Goal: Answer question/provide support

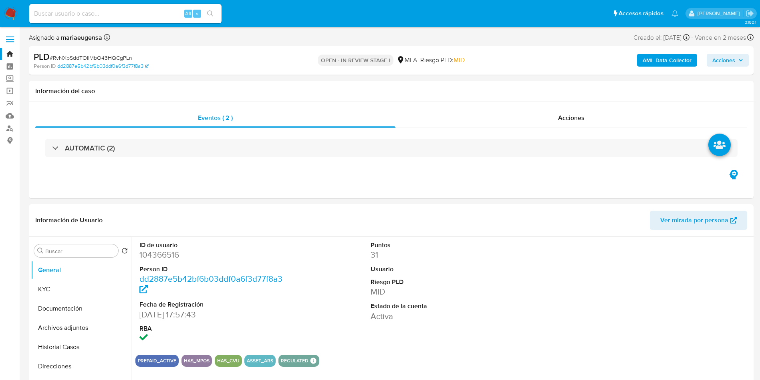
select select "10"
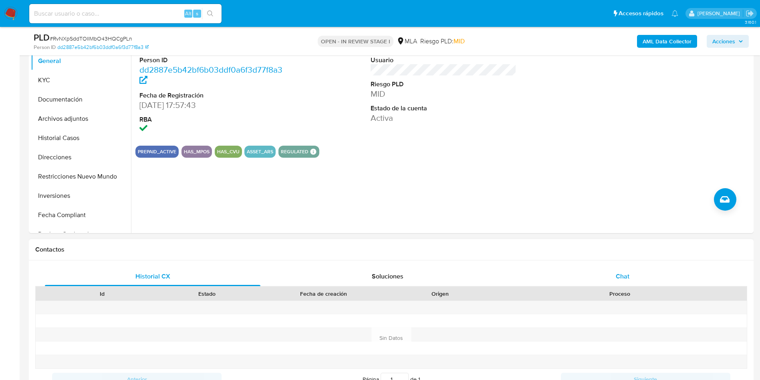
click at [621, 276] on span "Chat" at bounding box center [623, 275] width 14 height 9
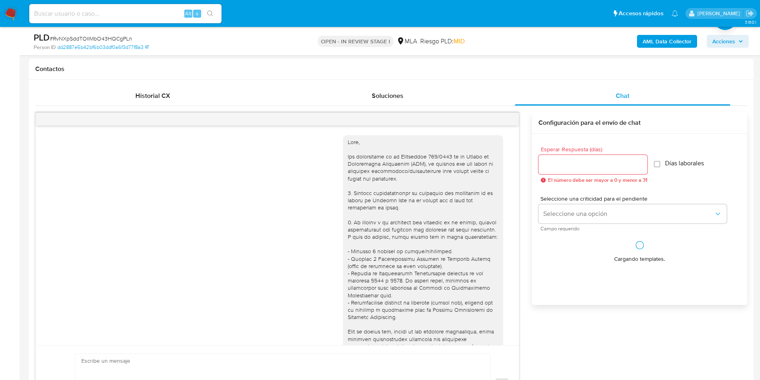
scroll to position [436, 0]
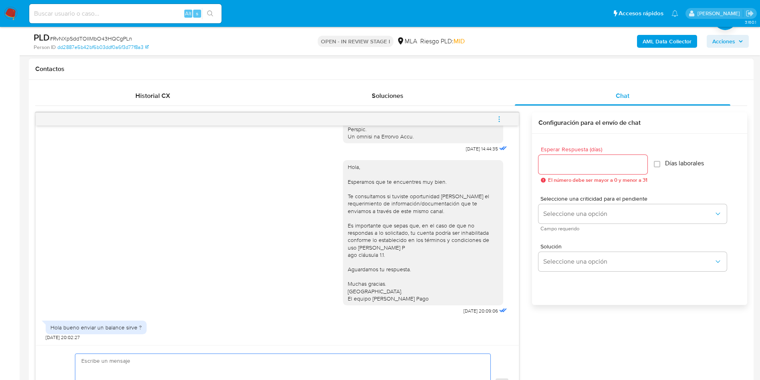
click at [115, 360] on textarea at bounding box center [280, 385] width 399 height 62
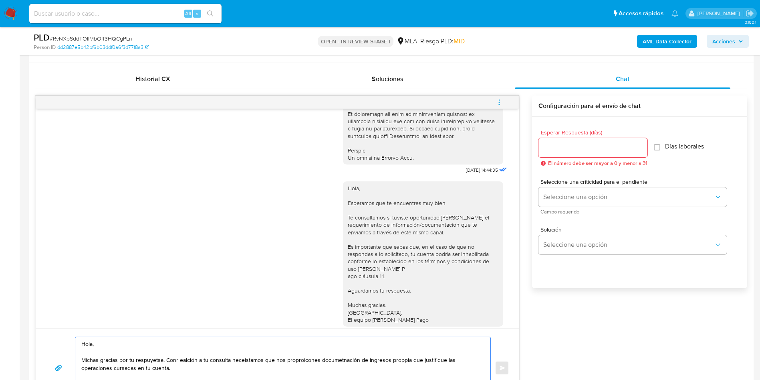
scroll to position [386, 0]
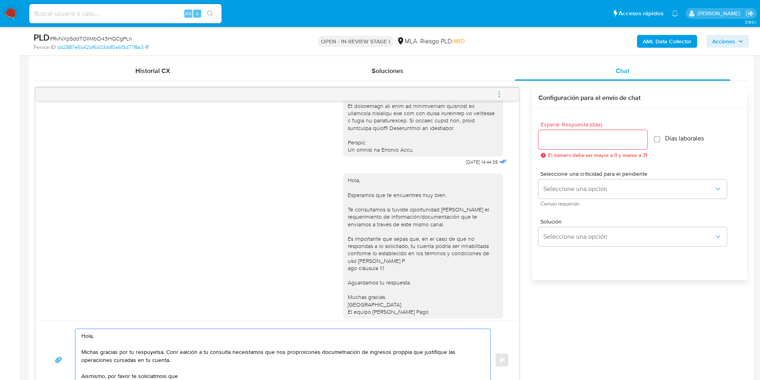
click at [171, 377] on textarea "Hola, Michas gracias por tu respuyetsa. Conr ealción a tu consulta neceistamos …" at bounding box center [280, 360] width 399 height 62
paste textarea "Establecer el motivo del incremento de ingresos en tu cuenta en el mes [PERSON_…"
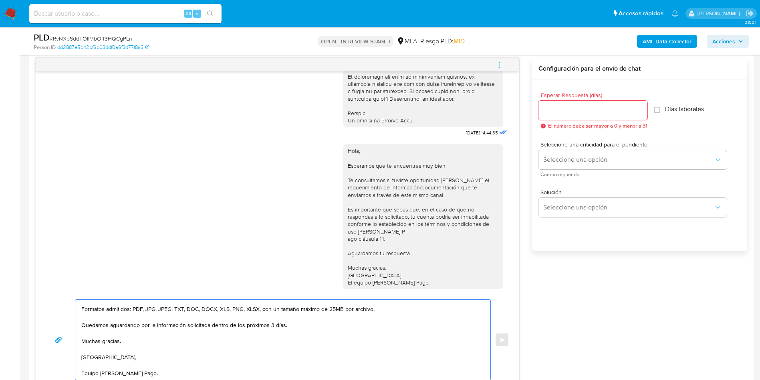
scroll to position [31, 0]
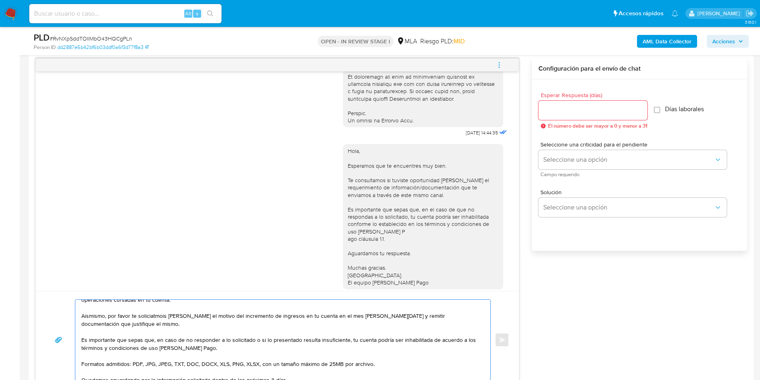
click at [159, 317] on textarea "Hola, Michas gracias por tu respuyetsa. Conr ealción a tu consulta neceistamos …" at bounding box center [280, 339] width 399 height 80
click at [354, 314] on textarea "Hola, Michas gracias por tu respuyetsa. Conr ealción a tu consulta neceistamos …" at bounding box center [280, 339] width 399 height 80
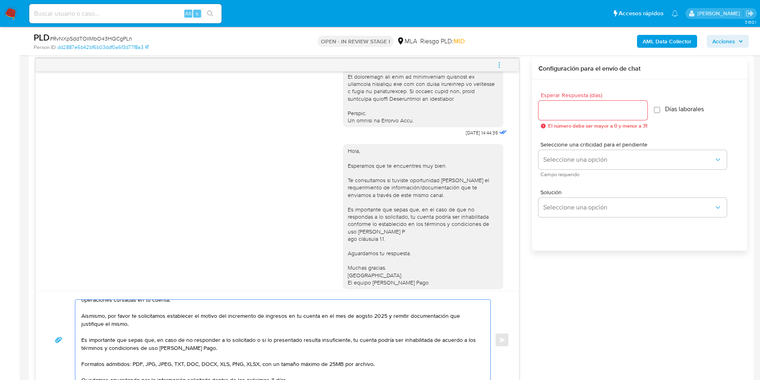
click at [354, 314] on textarea "Hola, Michas gracias por tu respuyetsa. Conr ealción a tu consulta neceistamos …" at bounding box center [280, 339] width 399 height 80
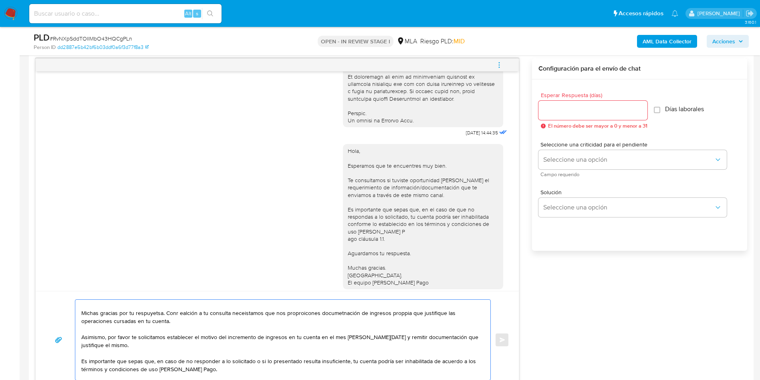
scroll to position [0, 0]
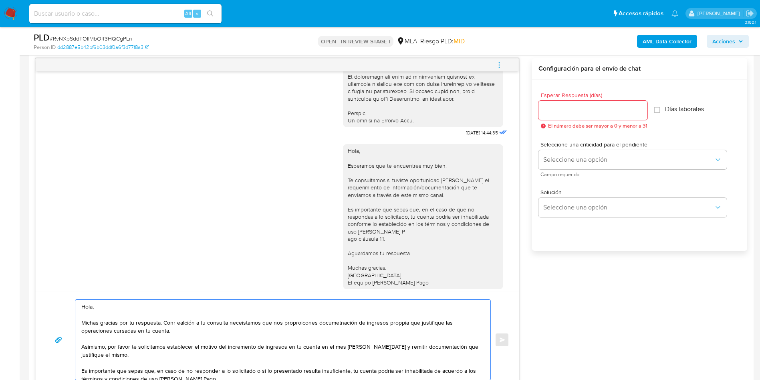
click at [176, 323] on textarea "Hola, Michas gracias por tu respuesta. Conr ealción a tu consulta neceistamos q…" at bounding box center [280, 339] width 399 height 80
drag, startPoint x: 187, startPoint y: 365, endPoint x: 34, endPoint y: 278, distance: 175.7
click at [34, 278] on div "Historial CX Soluciones Chat Id Estado Fecha de creación Origen Proceso Anterio…" at bounding box center [391, 210] width 725 height 369
type textarea "Hola, Michas gracias por tu respuesta. Con relación a tu consulta necesitamos q…"
click at [570, 111] on input "Esperar Respuesta (días)" at bounding box center [593, 110] width 109 height 10
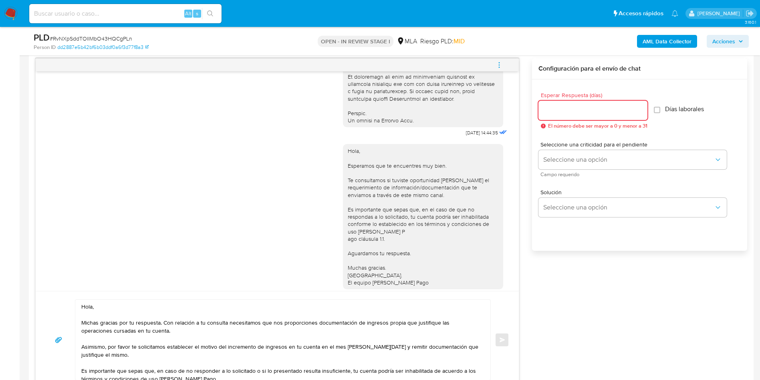
type input "0"
type input "3"
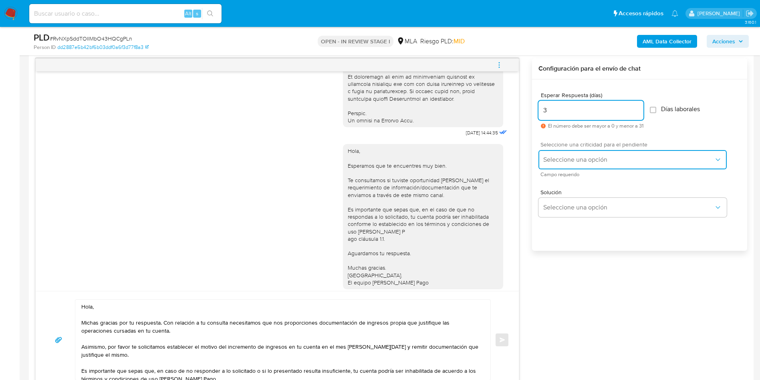
click at [582, 158] on span "Seleccione una opción" at bounding box center [629, 160] width 171 height 8
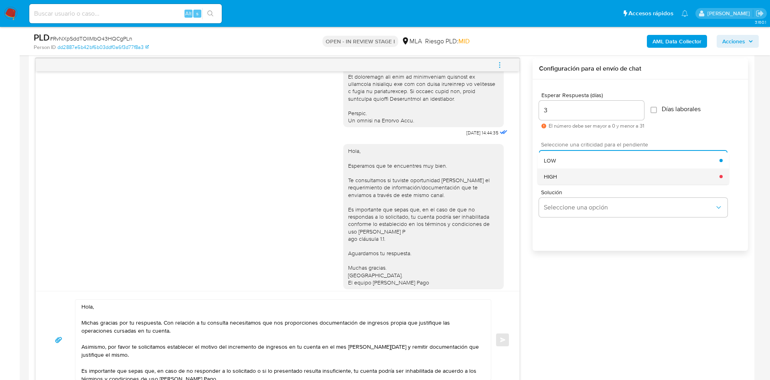
click at [572, 172] on div "HIGH" at bounding box center [632, 176] width 176 height 16
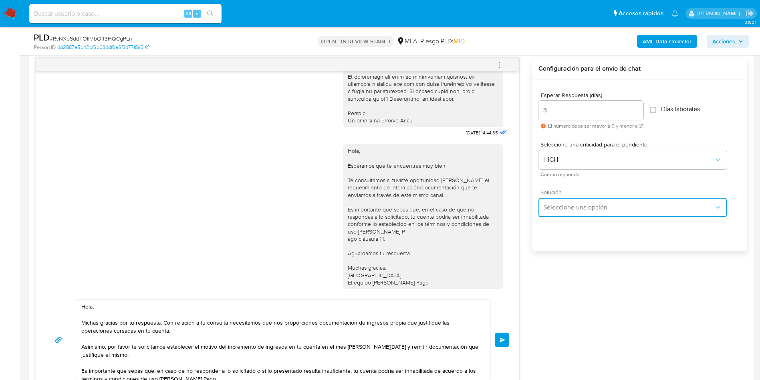
click at [557, 210] on span "Seleccione una opción" at bounding box center [629, 207] width 171 height 8
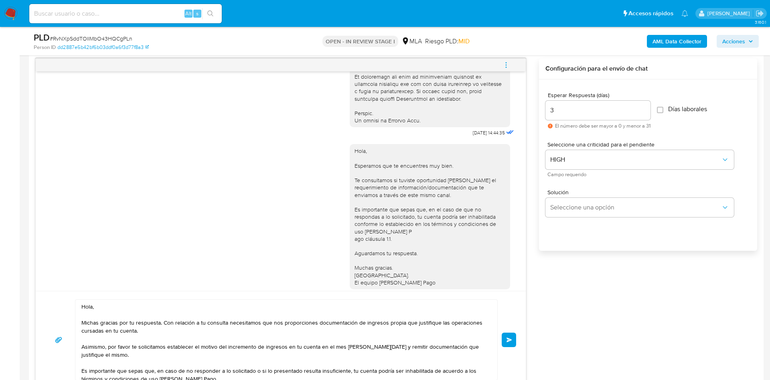
click at [360, 345] on textarea "Hola, Michas gracias por tu respuesta. Con relación a tu consulta necesitamos q…" at bounding box center [284, 339] width 406 height 80
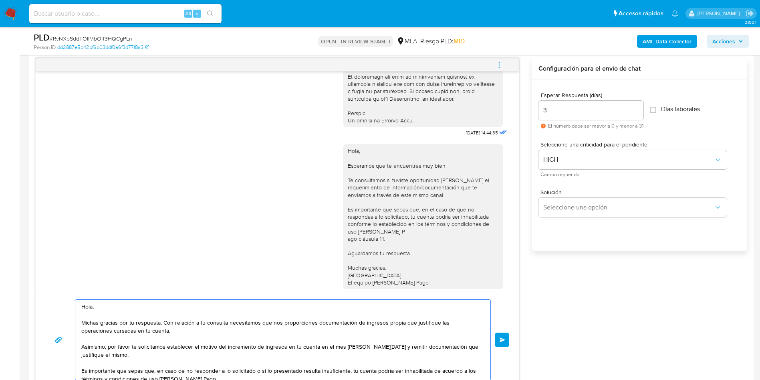
drag, startPoint x: 149, startPoint y: 364, endPoint x: 29, endPoint y: 269, distance: 152.7
click at [29, 269] on div "Historial CX Soluciones Chat Id Estado Fecha de creación Origen Proceso Anterio…" at bounding box center [391, 210] width 725 height 369
click at [627, 202] on button "Seleccione una opción" at bounding box center [633, 207] width 188 height 19
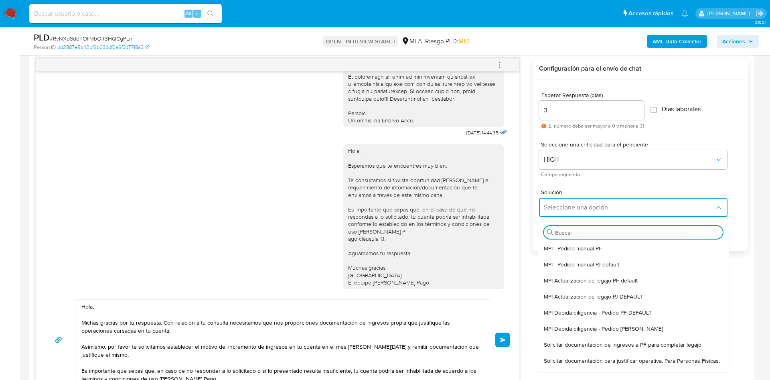
click at [546, 360] on span "Solicitar documentación para justificar operativa. Para Personas Físicas." at bounding box center [632, 360] width 176 height 7
type textarea "Lore,Ip dolorsi am con adipiscinge seddoeiusmo te in utlabo et Dolorem Aliq, en…"
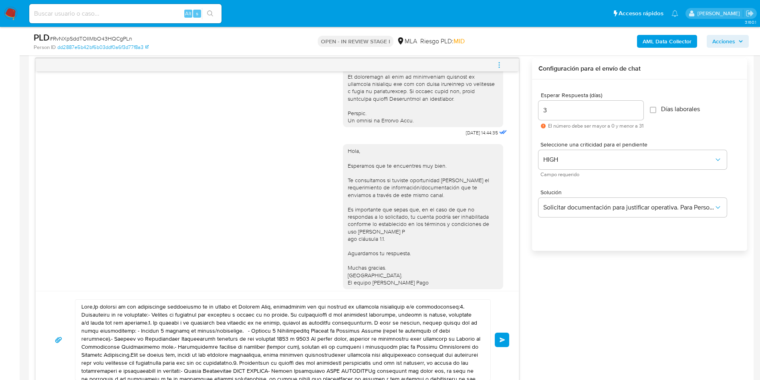
click at [275, 327] on textarea at bounding box center [280, 339] width 399 height 80
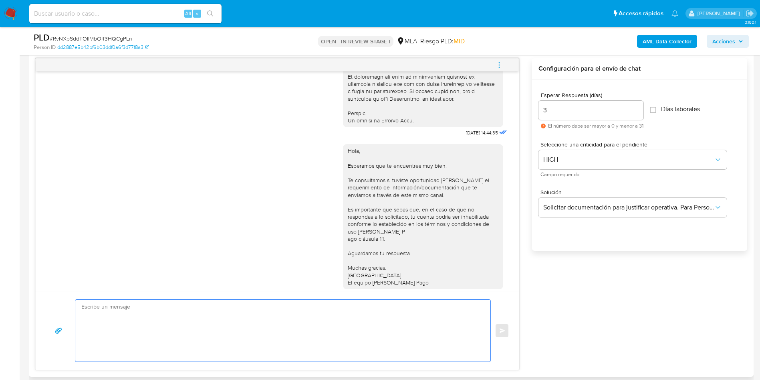
paste textarea "Hola, Michas gracias por tu respuesta. Con relación a tu consulta necesitamos q…"
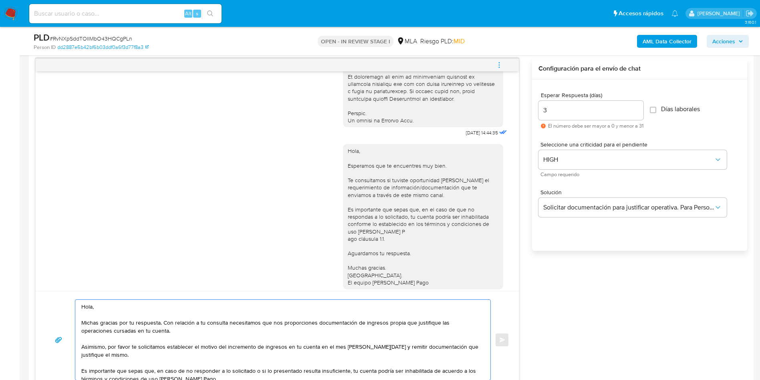
scroll to position [83, 0]
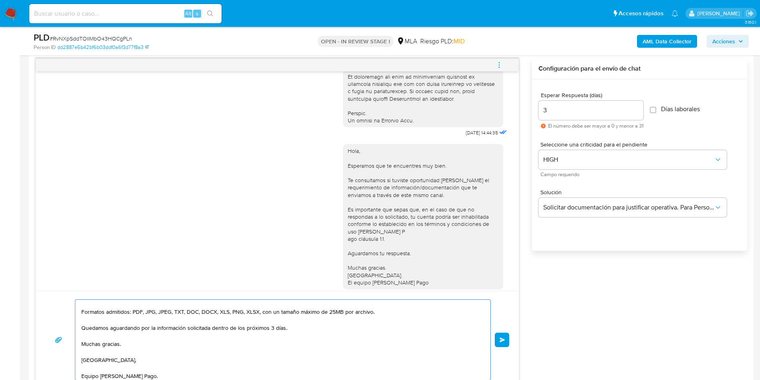
click at [275, 327] on textarea "Hola, Michas gracias por tu respuesta. Con relación a tu consulta necesitamos q…" at bounding box center [280, 339] width 399 height 80
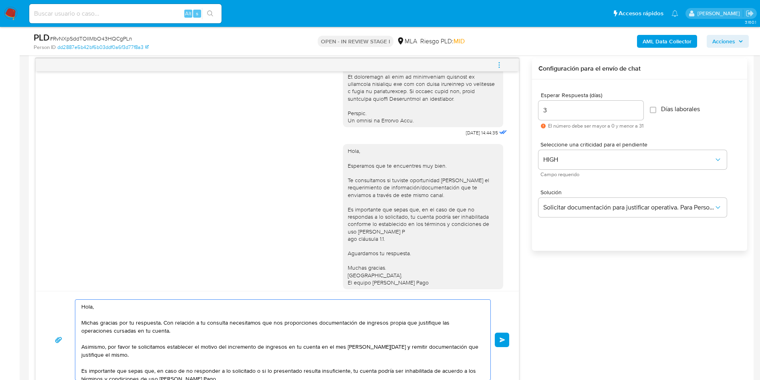
click at [293, 330] on textarea "Hola, Michas gracias por tu respuesta. Con relación a tu consulta necesitamos q…" at bounding box center [280, 339] width 399 height 80
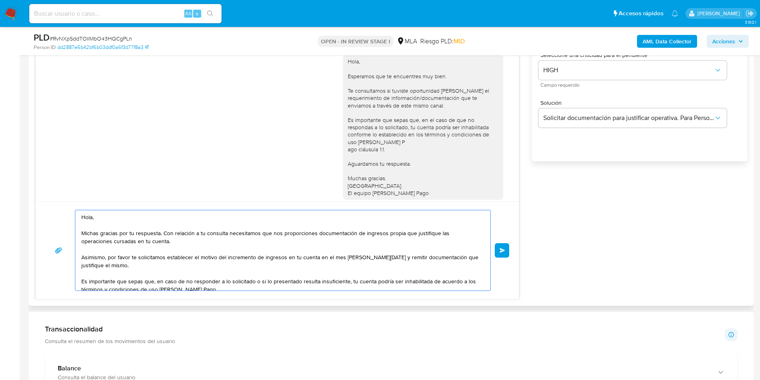
scroll to position [501, 0]
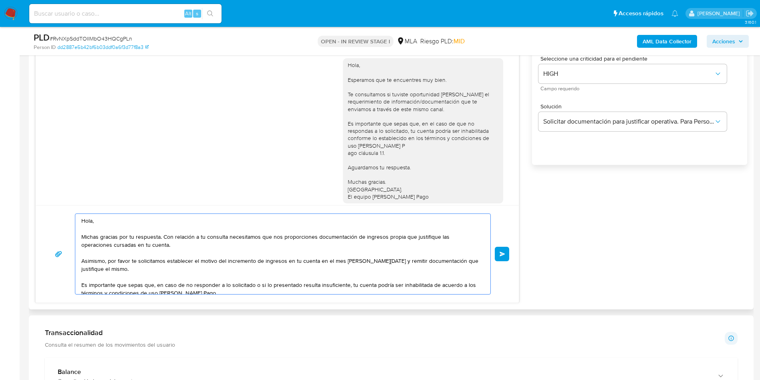
click at [362, 253] on textarea "Hola, Michas gracias por tu respuesta. Con relación a tu consulta necesitamos q…" at bounding box center [280, 254] width 399 height 80
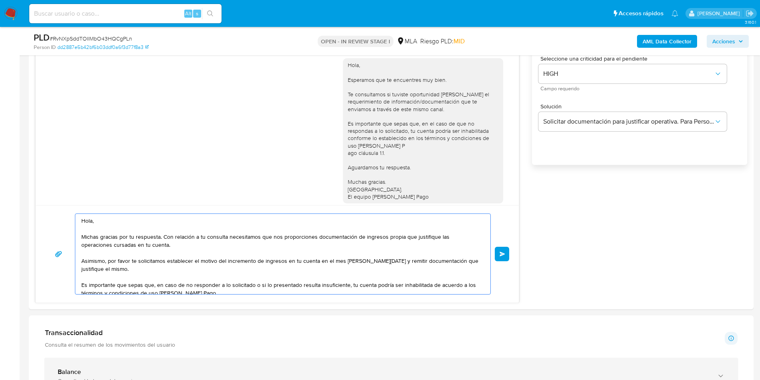
type textarea "Hola, Michas gracias por tu respuesta. Con relación a tu consulta necesitamos q…"
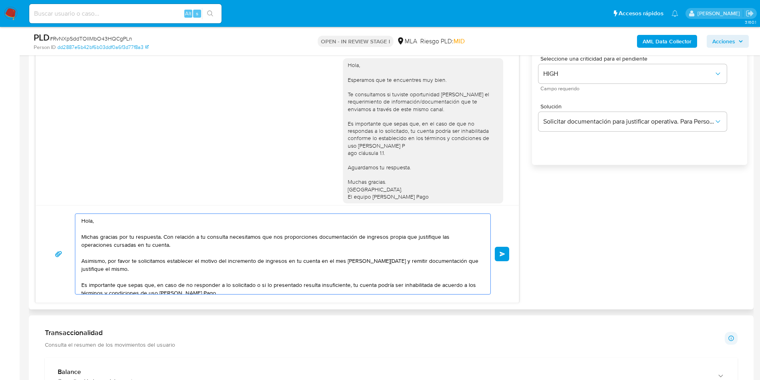
click at [274, 244] on textarea "Hola, Michas gracias por tu respuesta. Con relación a tu consulta necesitamos q…" at bounding box center [280, 254] width 399 height 80
click at [170, 269] on textarea "Hola, Michas gracias por tu respuesta. Con relación a tu consulta necesitamos q…" at bounding box center [280, 254] width 399 height 80
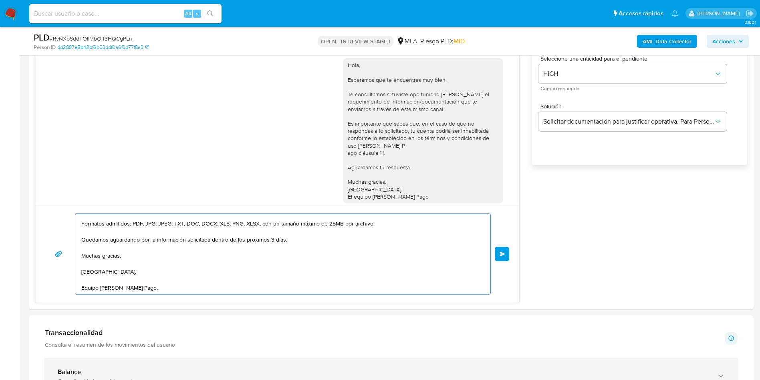
scroll to position [86, 0]
